Goal: Navigation & Orientation: Find specific page/section

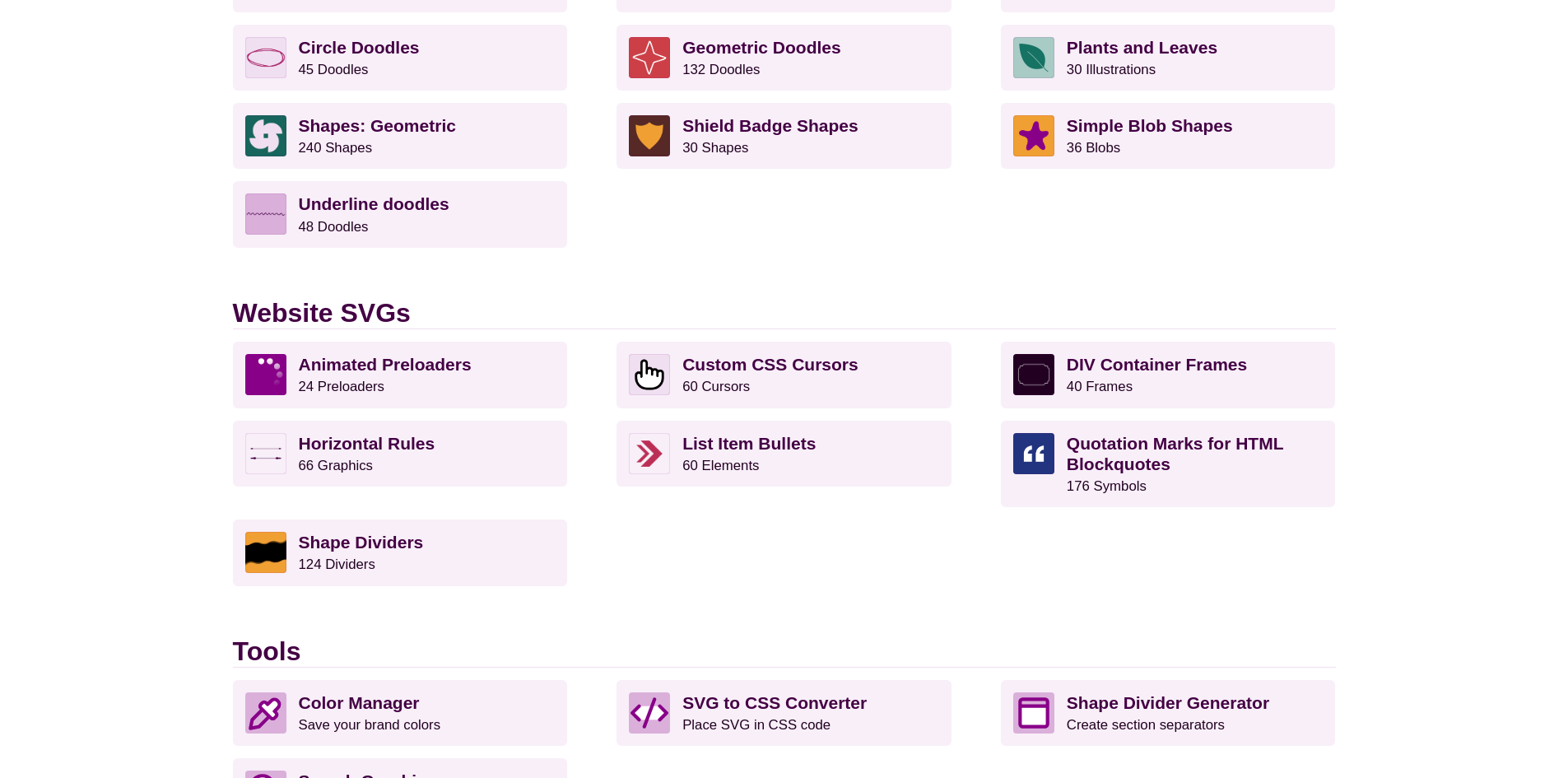
scroll to position [1481, 0]
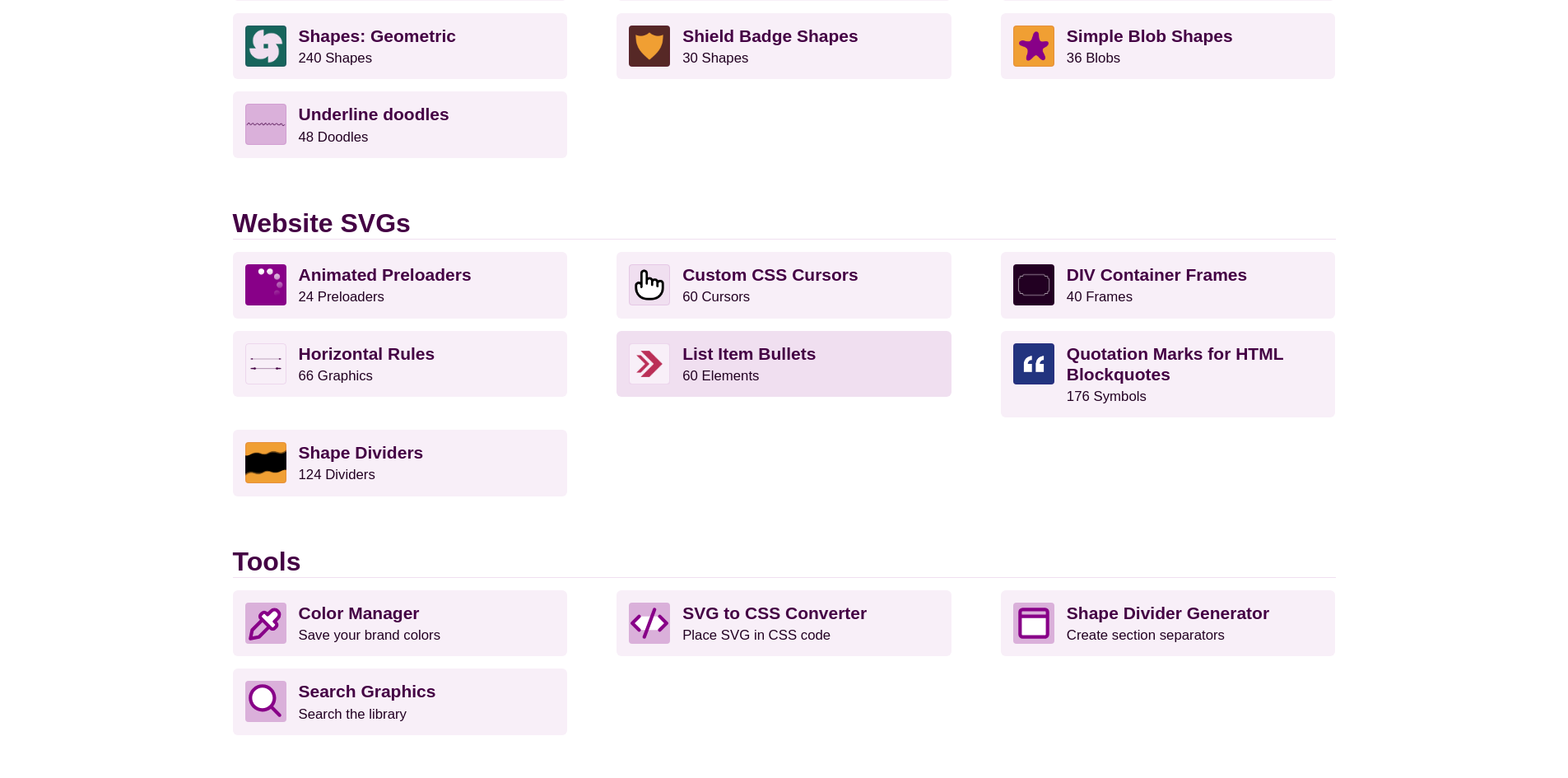
click at [787, 353] on strong "List Item Bullets" at bounding box center [749, 354] width 133 height 19
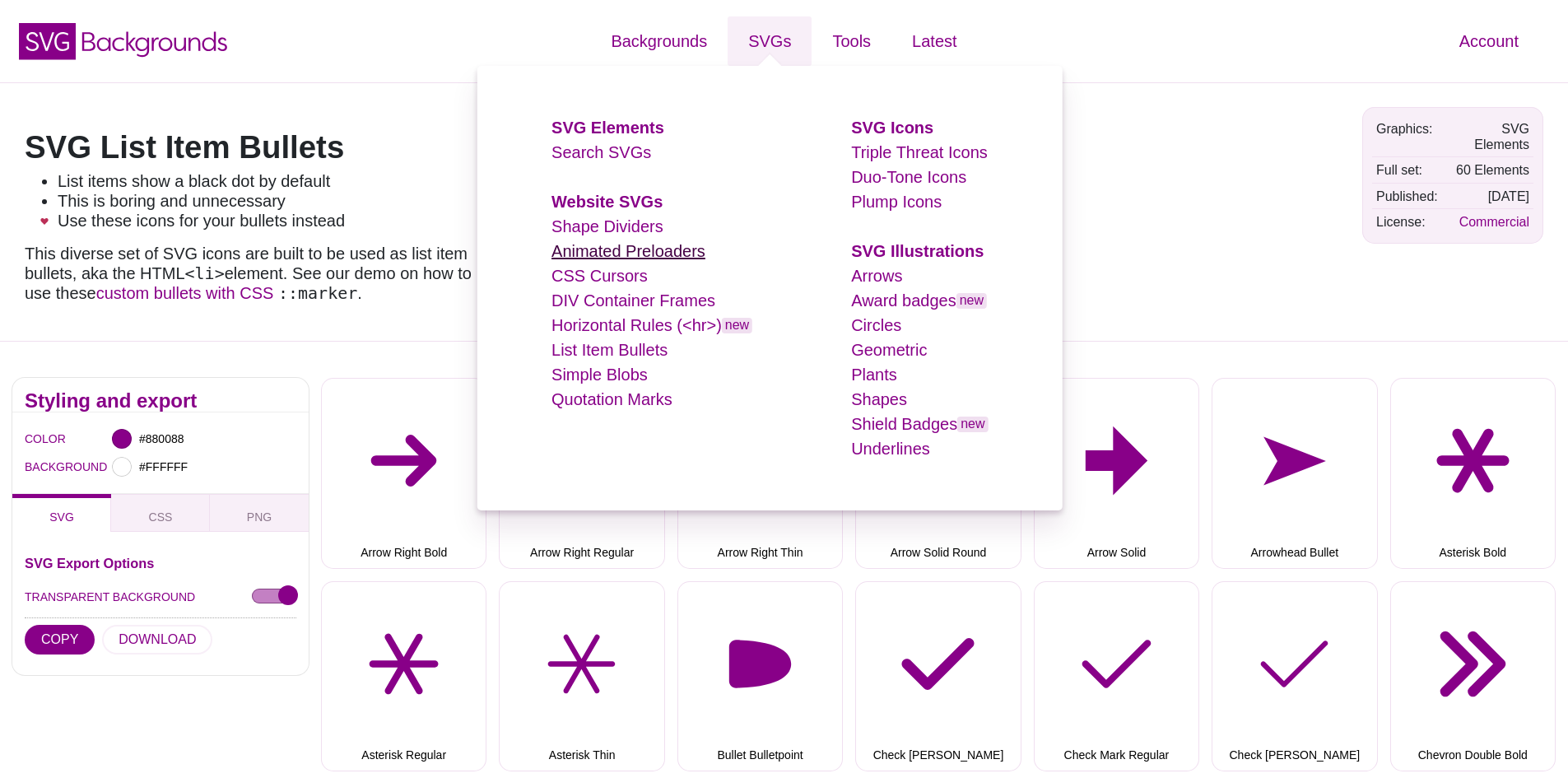
click at [672, 257] on link "Animated Preloaders" at bounding box center [628, 251] width 154 height 19
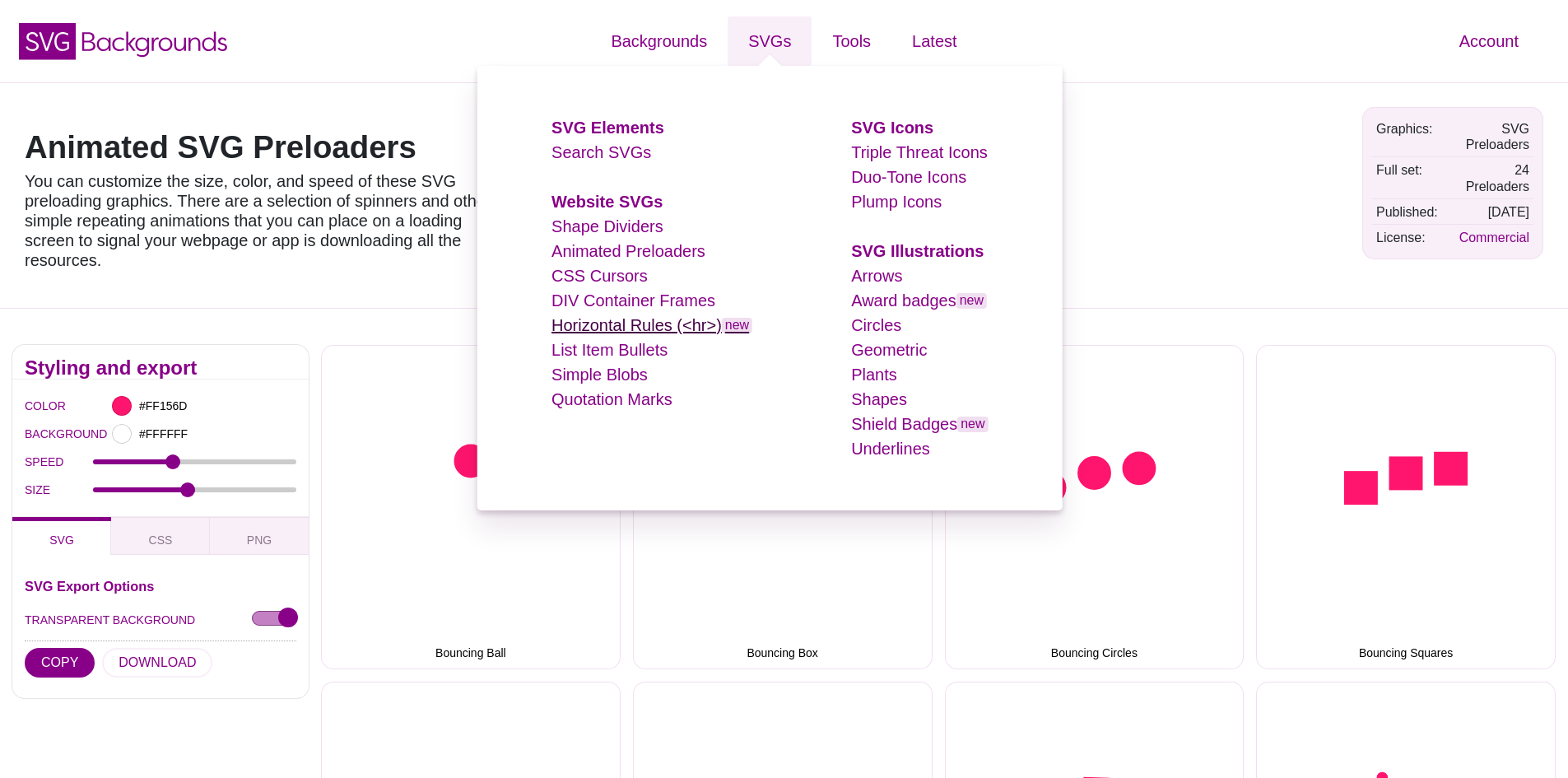
click at [609, 323] on link "Horizontal Rules (<hr>) new" at bounding box center [652, 325] width 201 height 19
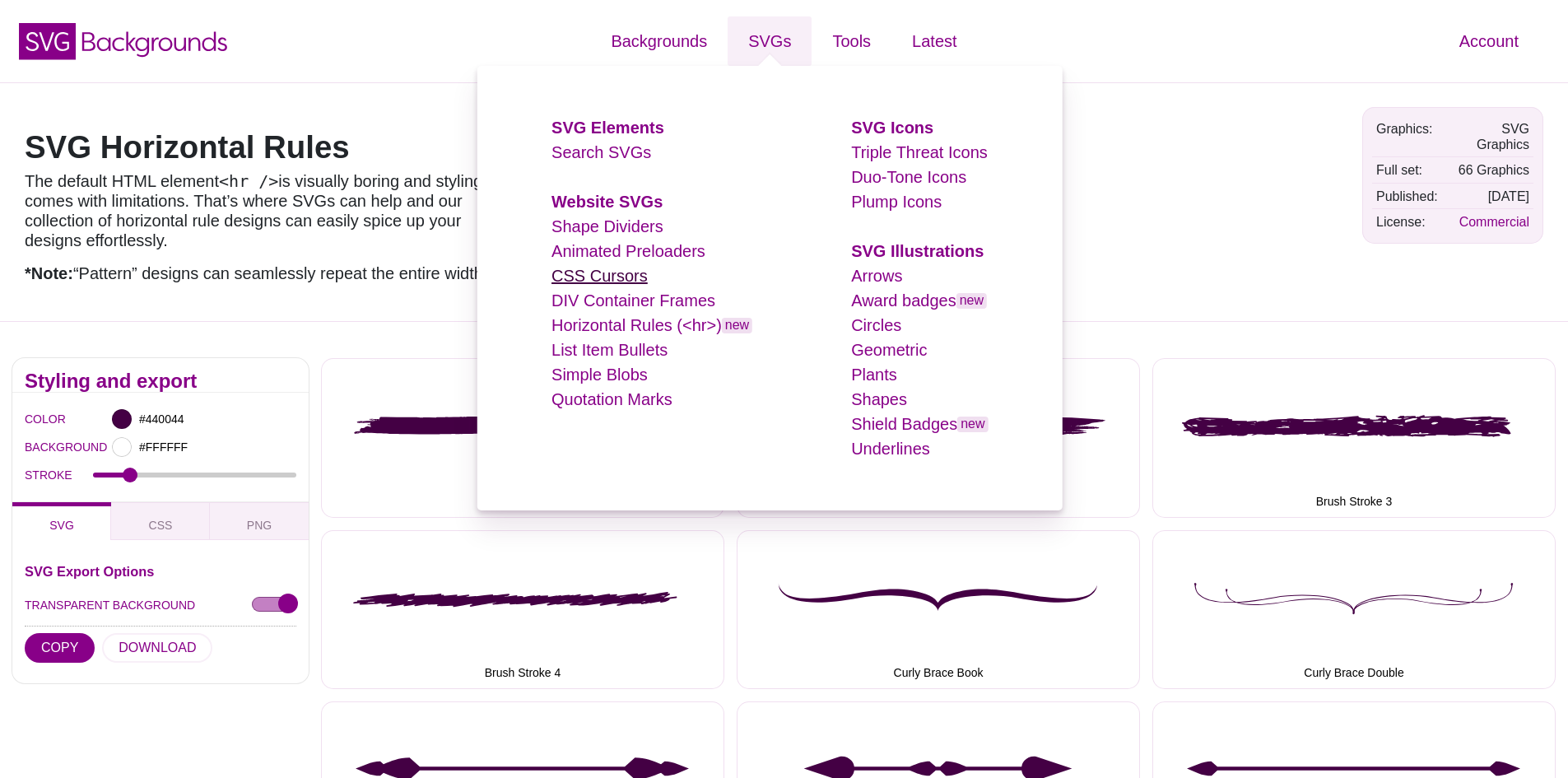
click at [613, 267] on link "CSS Cursors" at bounding box center [600, 276] width 96 height 19
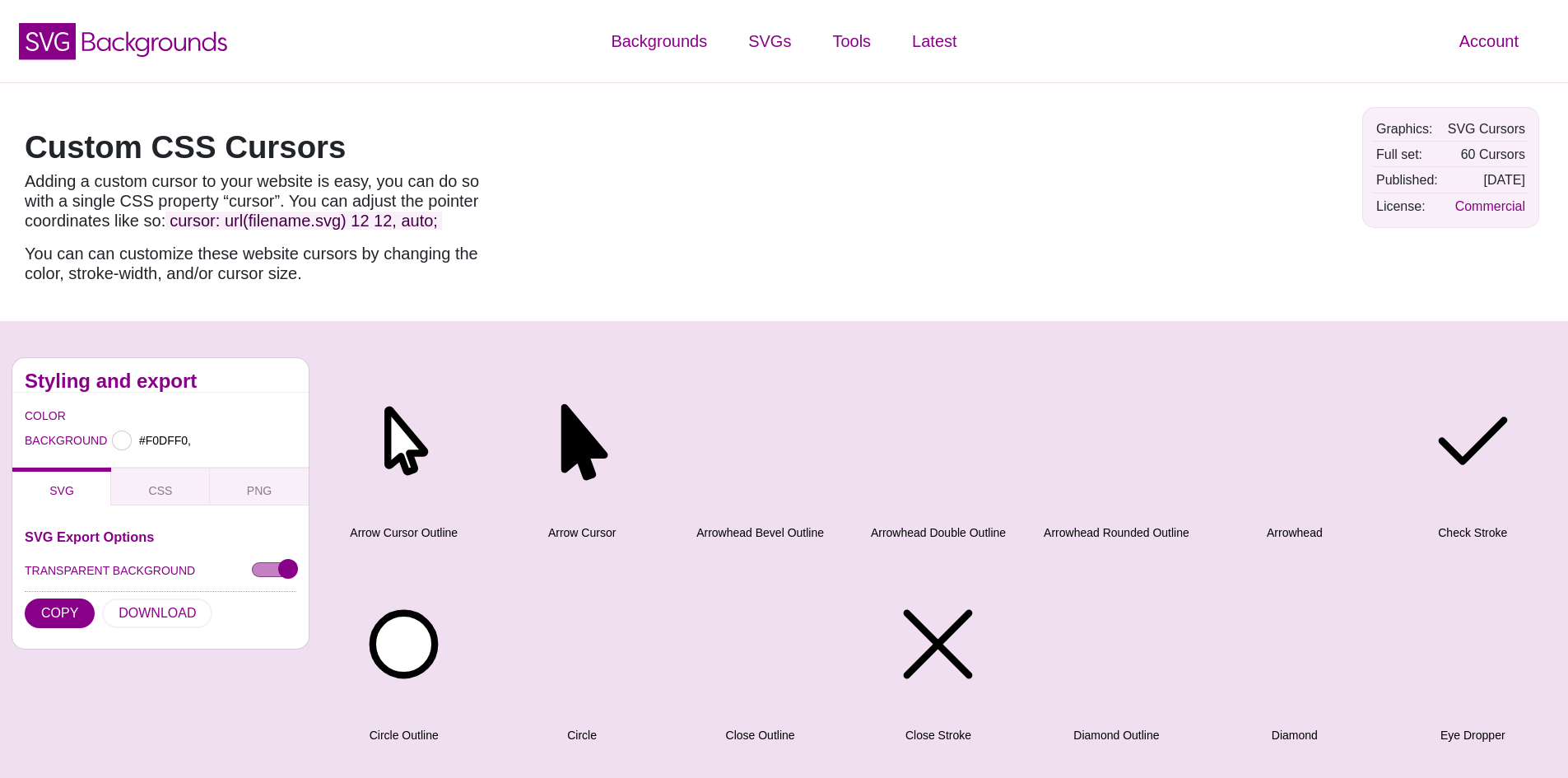
type input "#F0DFF0"
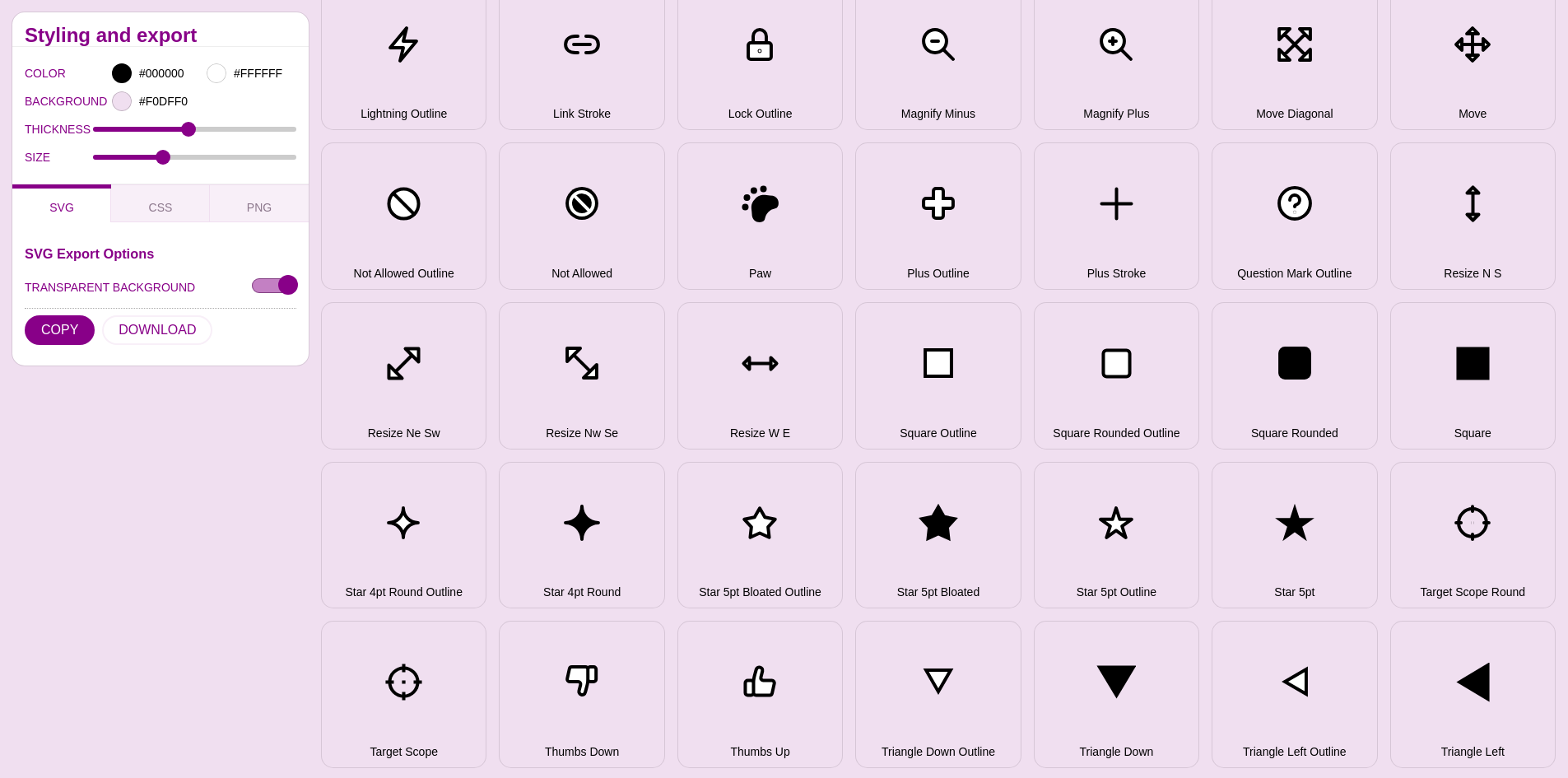
scroll to position [493, 0]
